Goal: Task Accomplishment & Management: Use online tool/utility

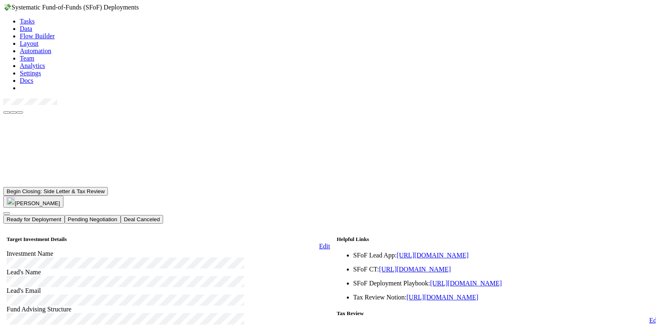
scroll to position [412, 0]
click at [372, 169] on button "Cody Maldonado" at bounding box center [371, 166] width 60 height 12
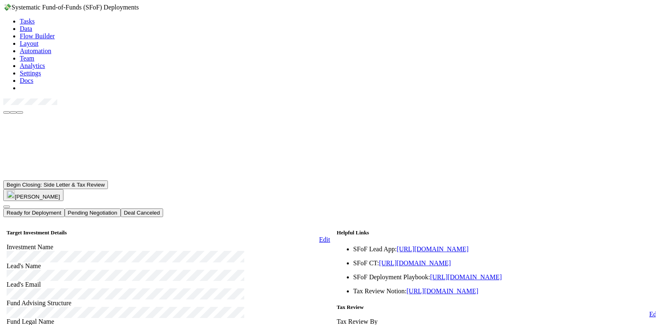
scroll to position [0, 0]
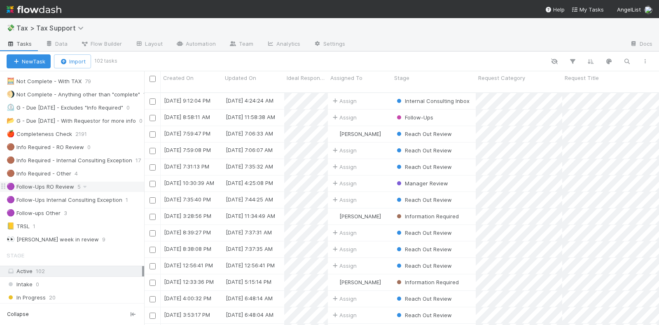
scroll to position [154, 0]
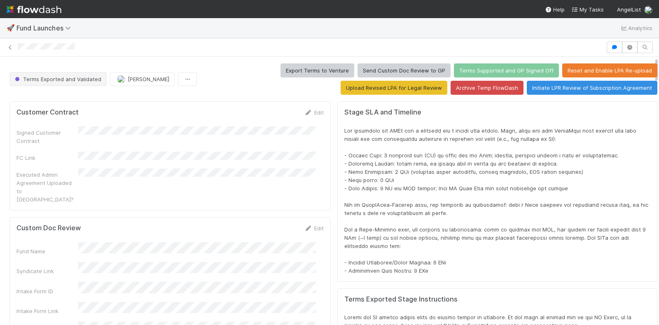
scroll to position [160, 611]
click at [8, 43] on link at bounding box center [10, 47] width 8 height 8
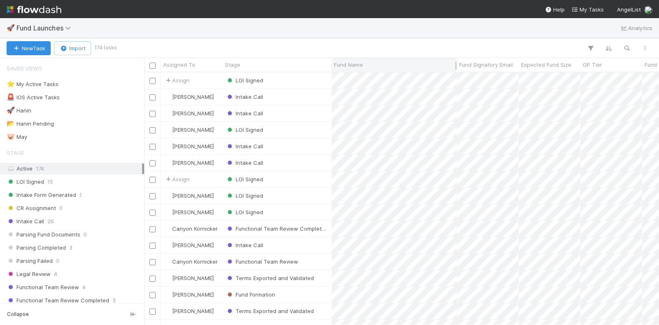
scroll to position [245, 507]
click at [625, 46] on icon "button" at bounding box center [627, 47] width 8 height 7
click at [557, 36] on input at bounding box center [584, 35] width 82 height 10
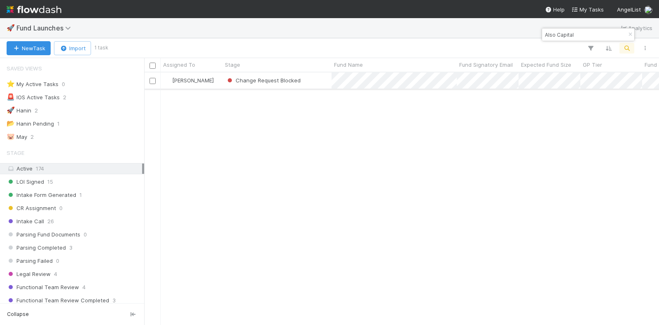
type input "Also Capital"
click at [316, 80] on div "Change Request Blocked" at bounding box center [276, 80] width 109 height 16
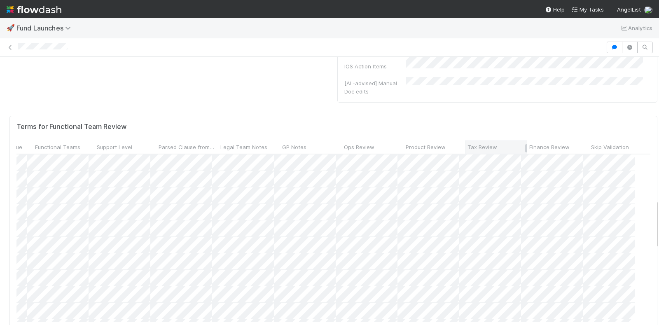
click at [484, 143] on span "Tax Review" at bounding box center [483, 147] width 30 height 8
click at [490, 131] on div "Sort ☐ → ☑" at bounding box center [509, 134] width 94 height 12
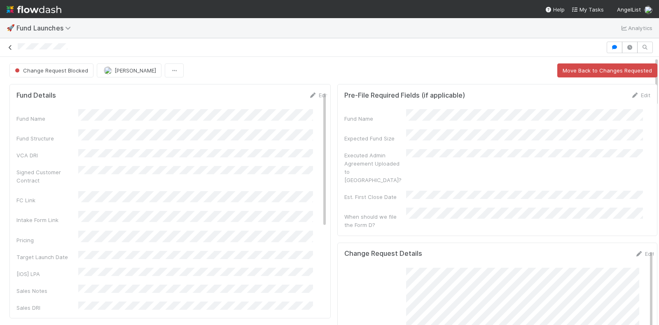
click at [9, 45] on icon at bounding box center [10, 47] width 8 height 5
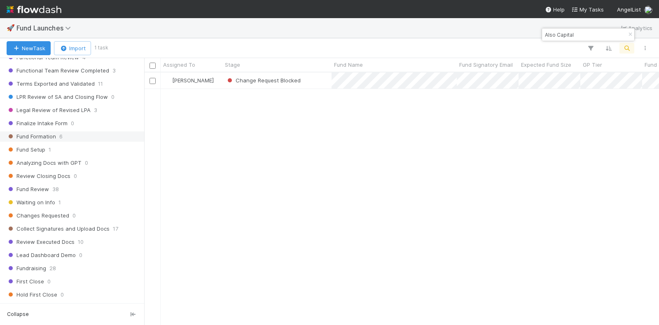
scroll to position [309, 0]
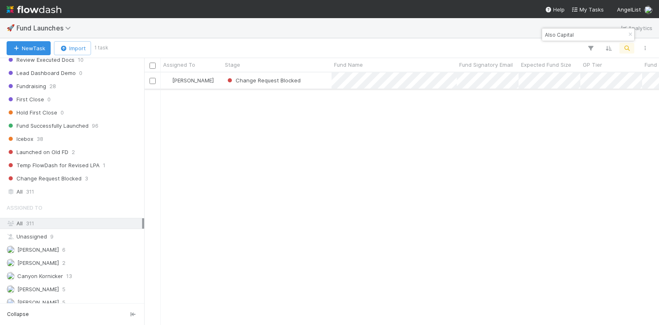
click at [313, 77] on div "Change Request Blocked" at bounding box center [276, 80] width 109 height 16
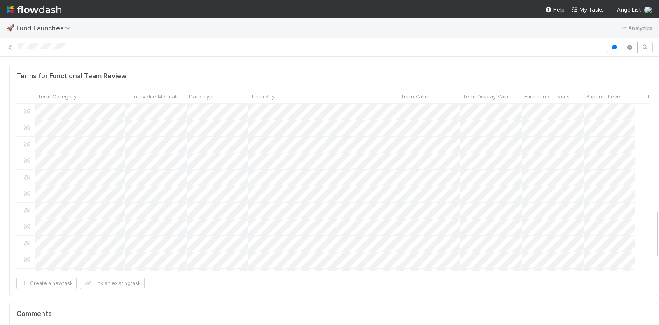
scroll to position [824, 0]
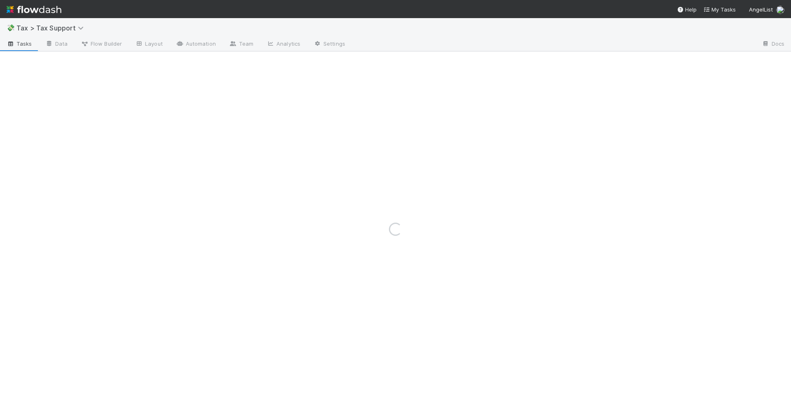
click at [49, 9] on img at bounding box center [34, 9] width 55 height 14
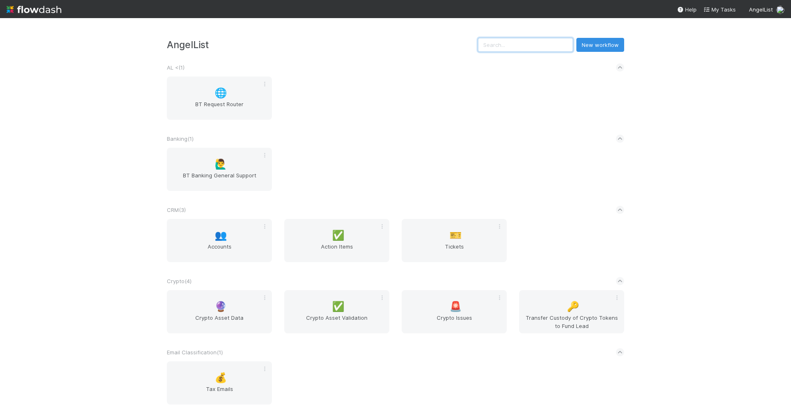
click at [521, 39] on input "text" at bounding box center [525, 45] width 95 height 14
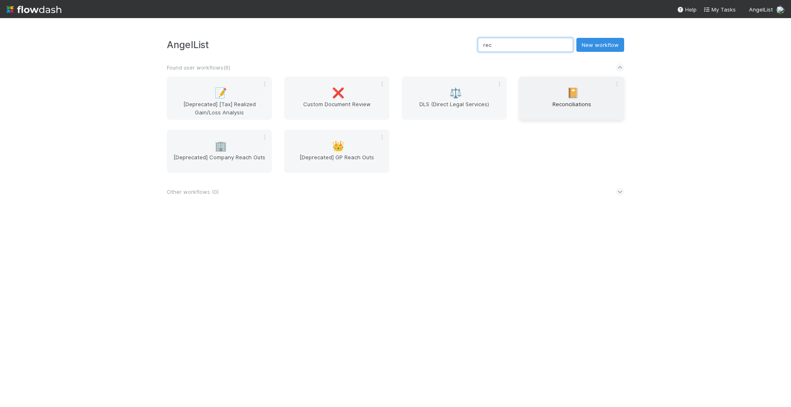
type input "rec"
click at [566, 103] on span "Reconciliations" at bounding box center [571, 108] width 98 height 16
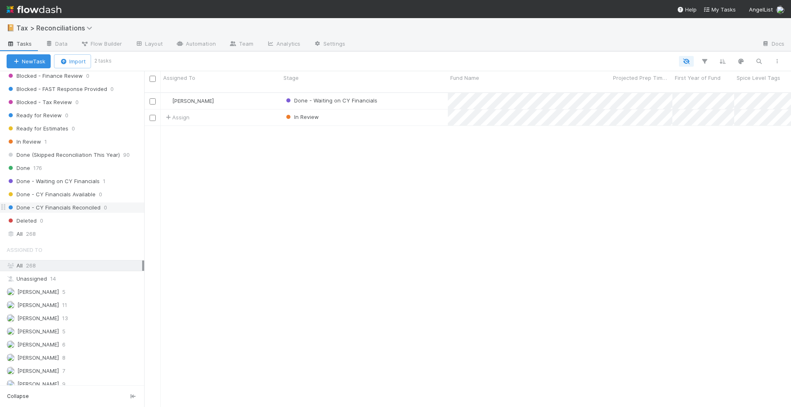
scroll to position [297, 0]
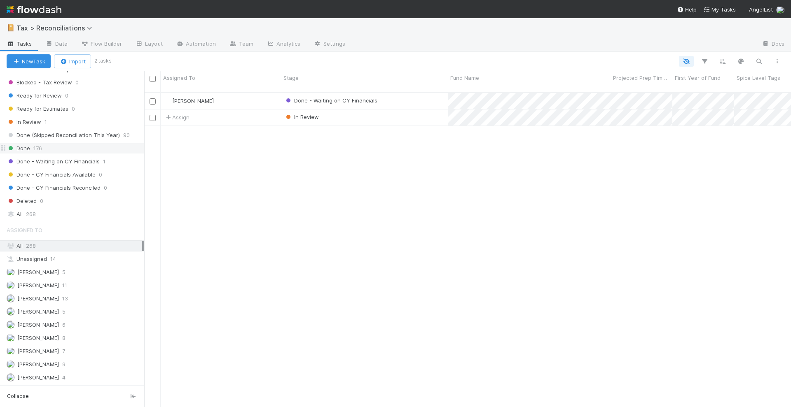
click at [42, 150] on div "Done 176" at bounding box center [76, 148] width 138 height 10
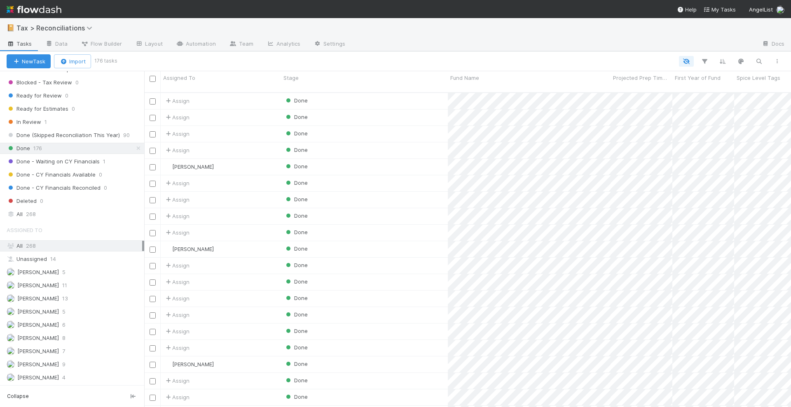
scroll to position [314, 639]
click at [757, 62] on icon "button" at bounding box center [759, 61] width 8 height 7
click at [703, 51] on input at bounding box center [716, 48] width 82 height 10
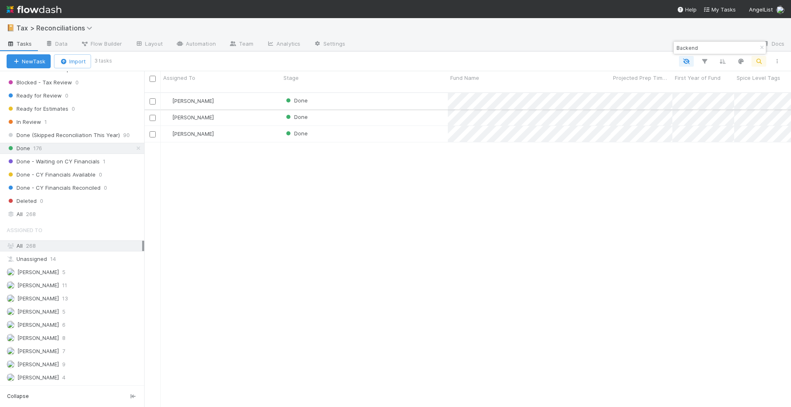
type input "Backend"
click at [406, 93] on div "Done" at bounding box center [364, 101] width 167 height 16
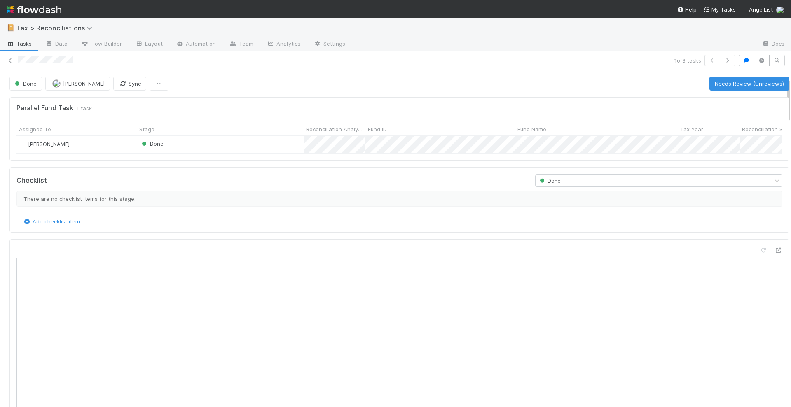
scroll to position [309, 0]
